Goal: Task Accomplishment & Management: Complete application form

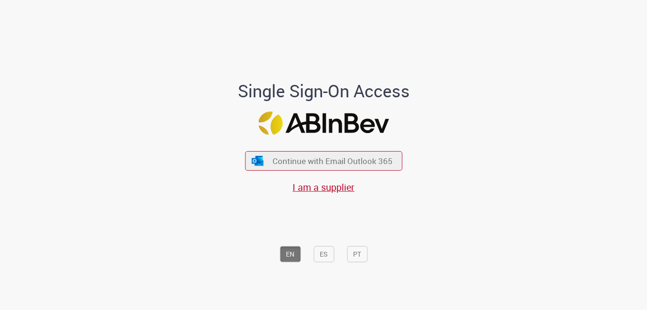
click at [289, 143] on div "Continue with Email Outlook 365 I am a supplier" at bounding box center [323, 167] width 157 height 53
click at [290, 166] on span "Continue with Email Outlook 365" at bounding box center [333, 160] width 123 height 11
